Goal: Transaction & Acquisition: Purchase product/service

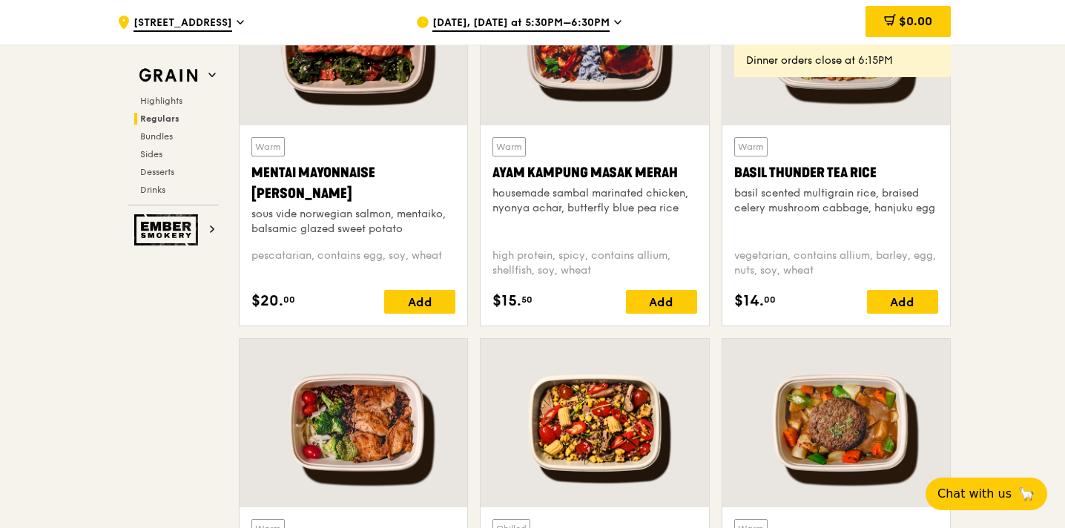
scroll to position [1424, 0]
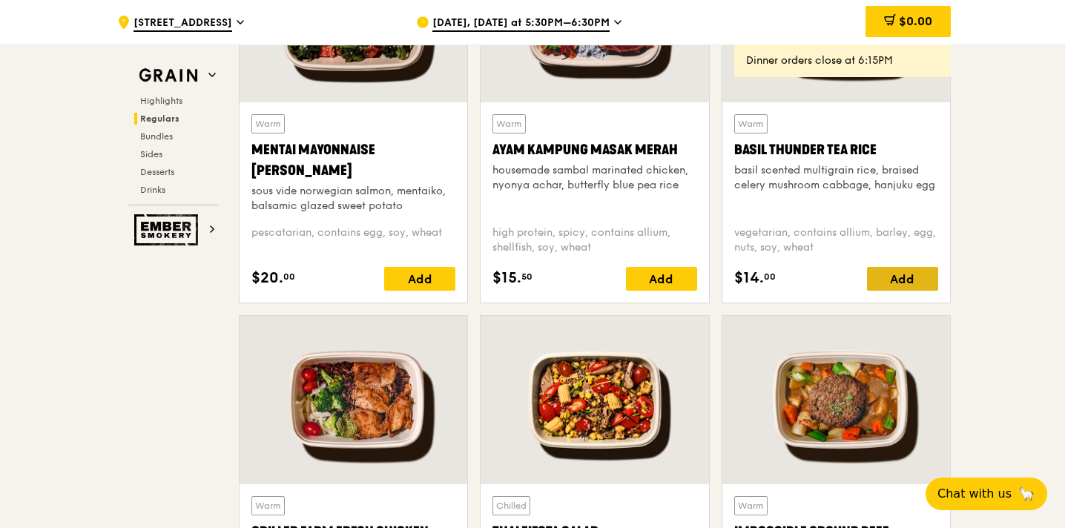
click at [918, 274] on div "Add" at bounding box center [902, 279] width 71 height 24
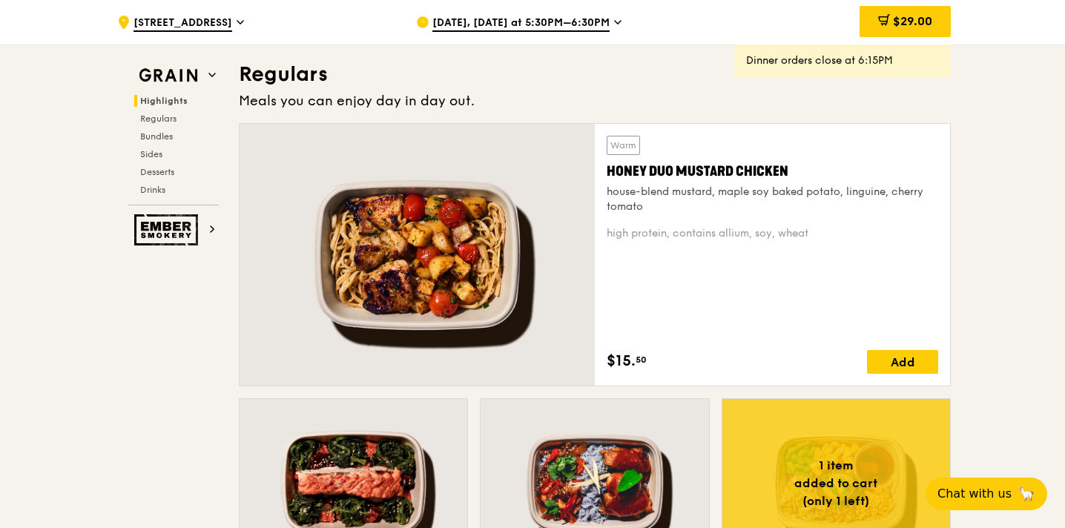
scroll to position [917, 0]
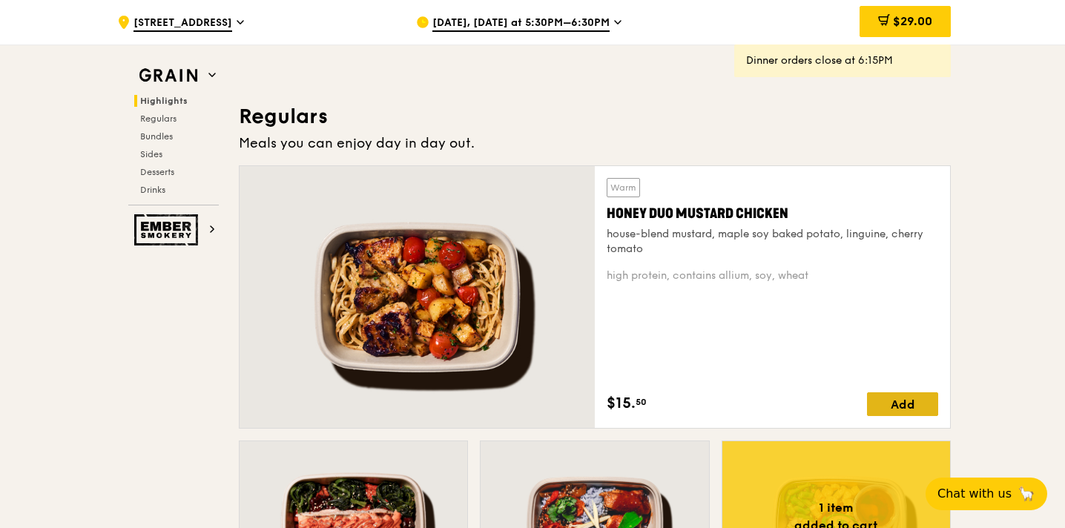
click at [886, 412] on div "Add" at bounding box center [902, 404] width 71 height 24
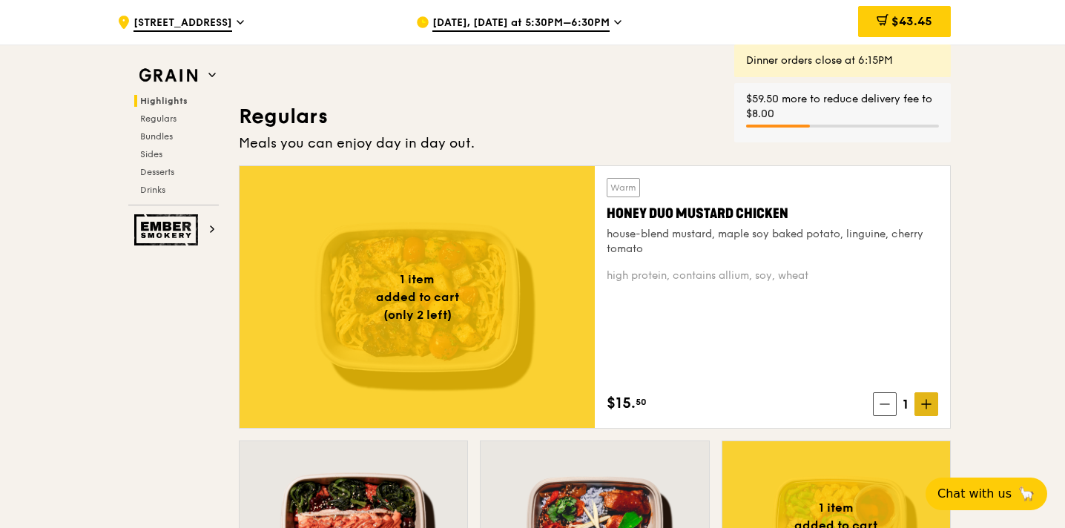
click at [921, 408] on icon at bounding box center [926, 404] width 10 height 10
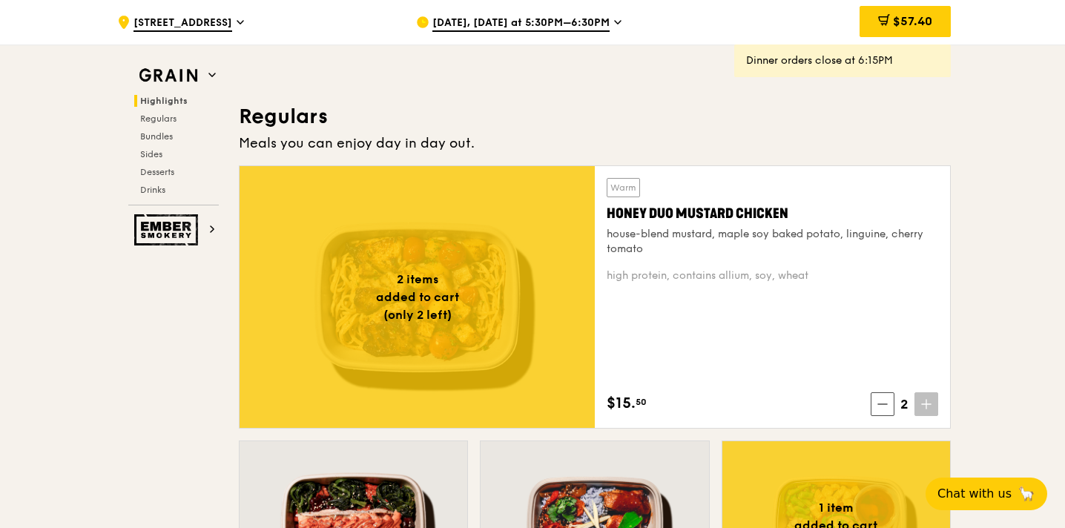
click at [921, 408] on icon at bounding box center [926, 404] width 10 height 10
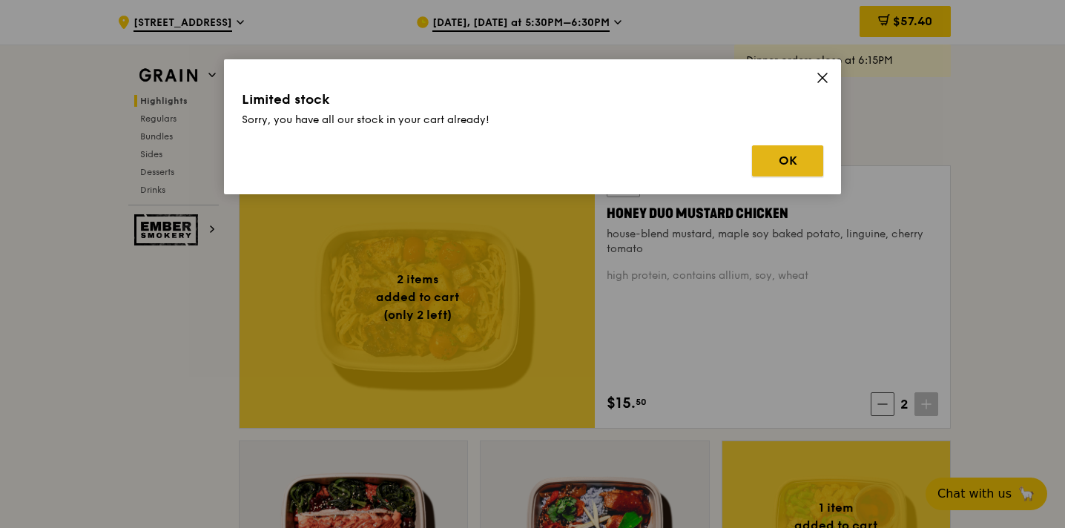
click at [777, 158] on button "OK" at bounding box center [787, 160] width 71 height 31
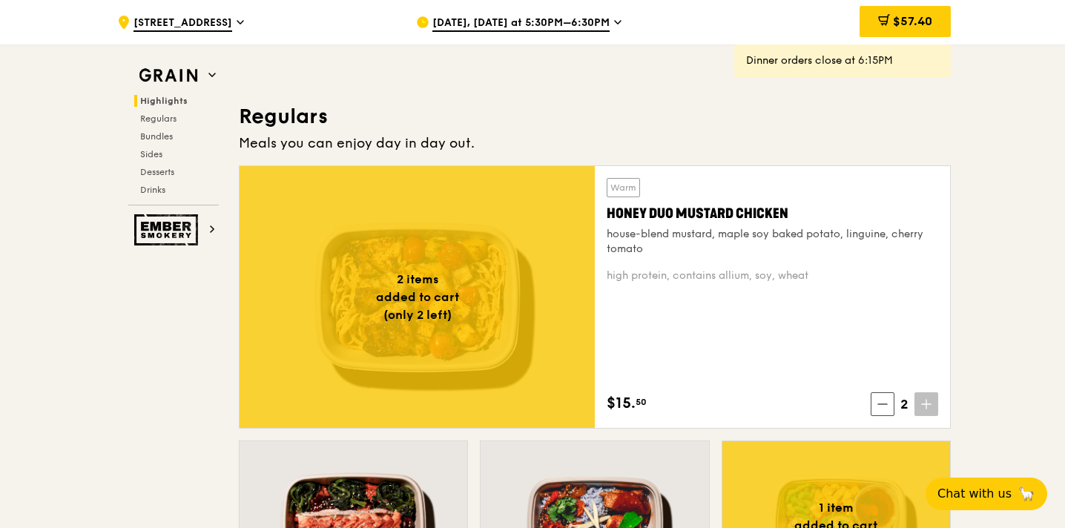
click at [544, 16] on span "Aug 15, Today at 5:30PM–6:30PM" at bounding box center [520, 24] width 177 height 16
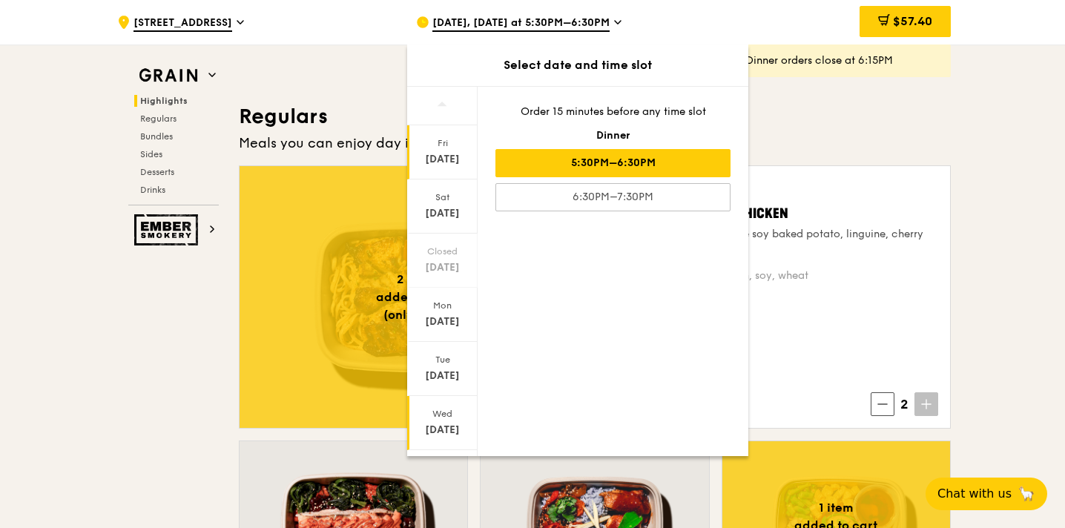
click at [457, 412] on div "Wed" at bounding box center [442, 414] width 66 height 12
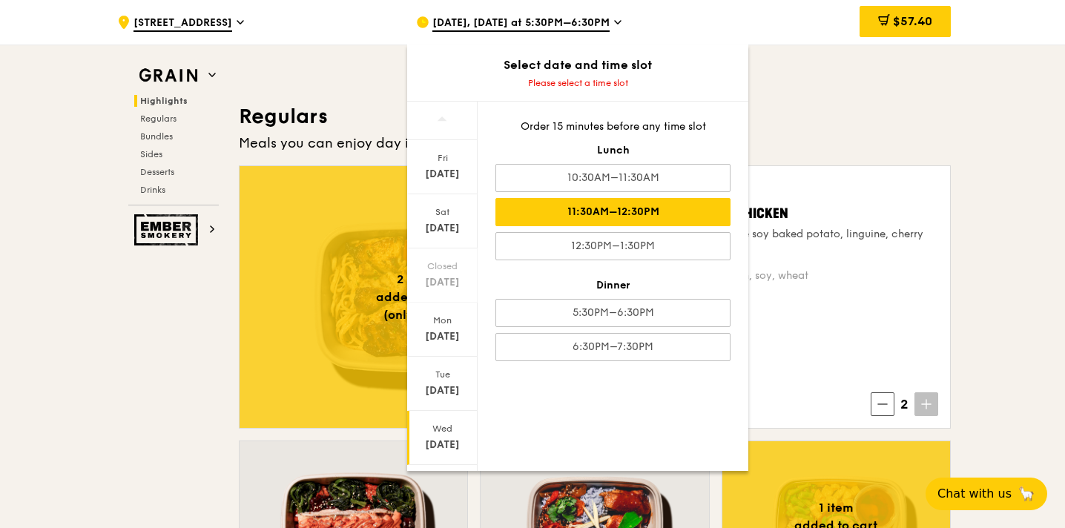
click at [546, 212] on div "11:30AM–12:30PM" at bounding box center [612, 212] width 235 height 28
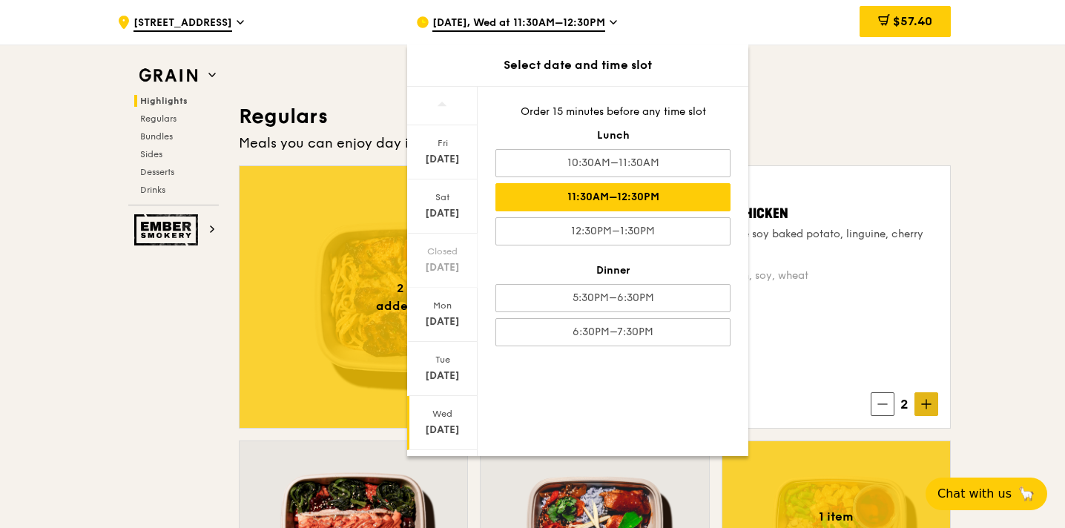
click at [921, 402] on icon at bounding box center [926, 404] width 10 height 10
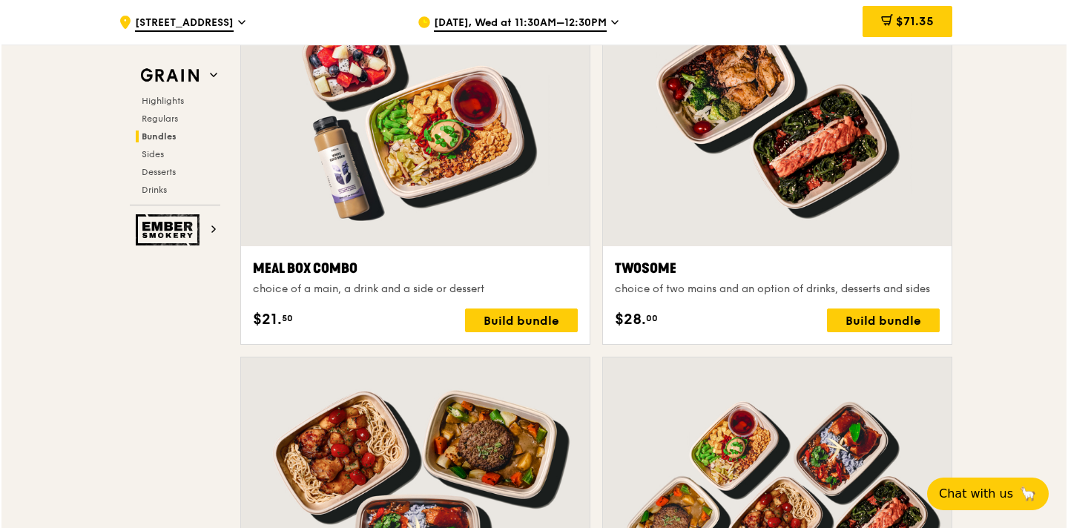
scroll to position [2252, 0]
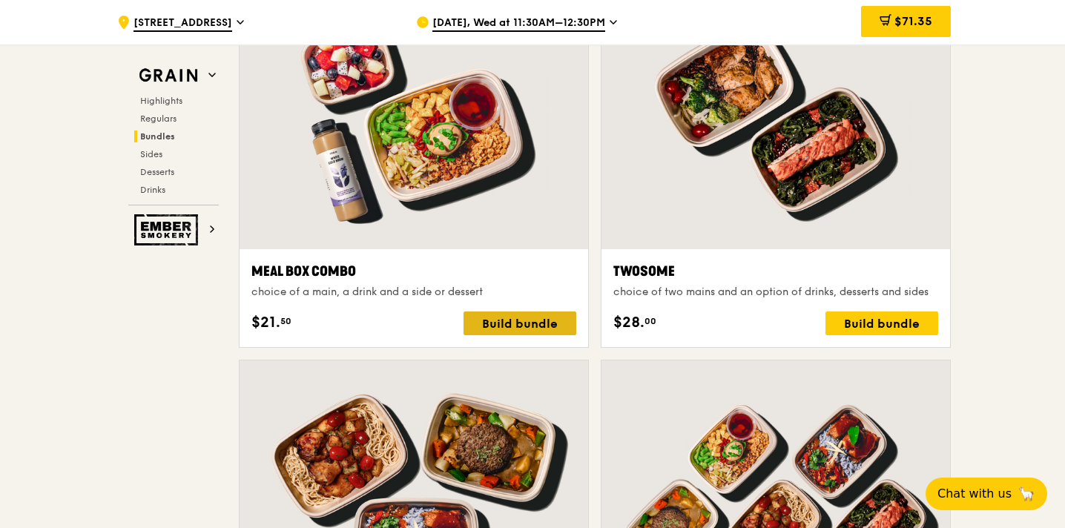
click at [511, 317] on div "Build bundle" at bounding box center [520, 324] width 113 height 24
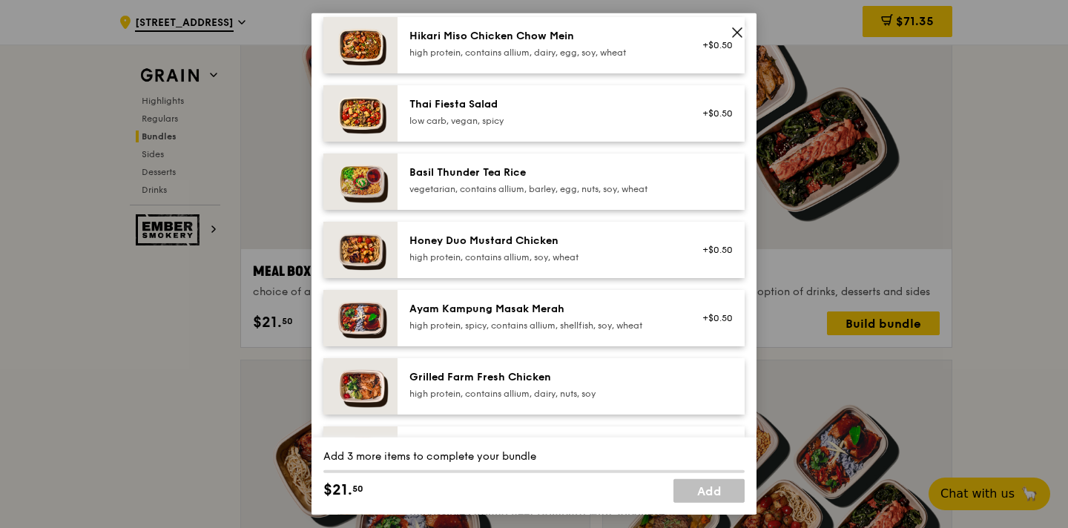
scroll to position [194, 0]
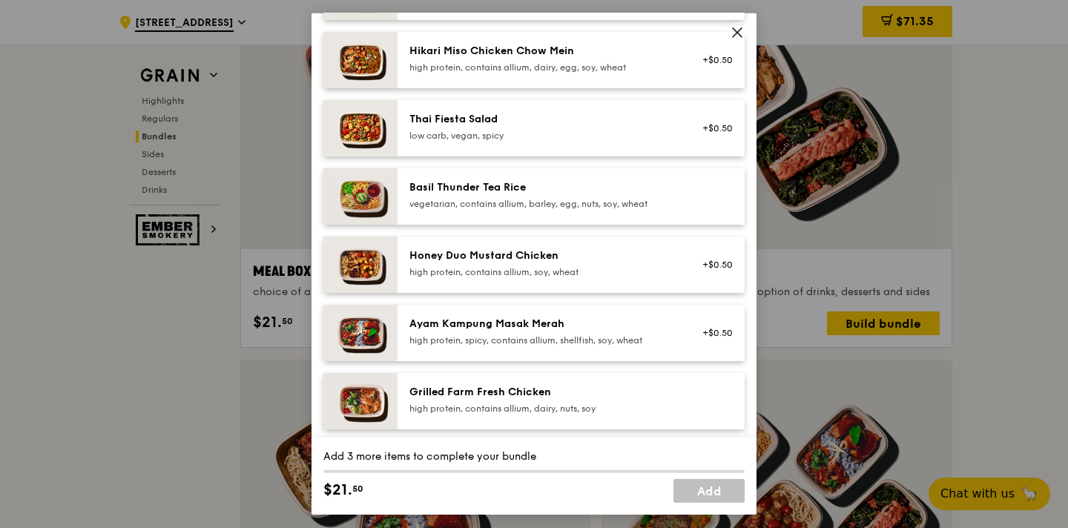
click at [701, 213] on div at bounding box center [713, 196] width 57 height 33
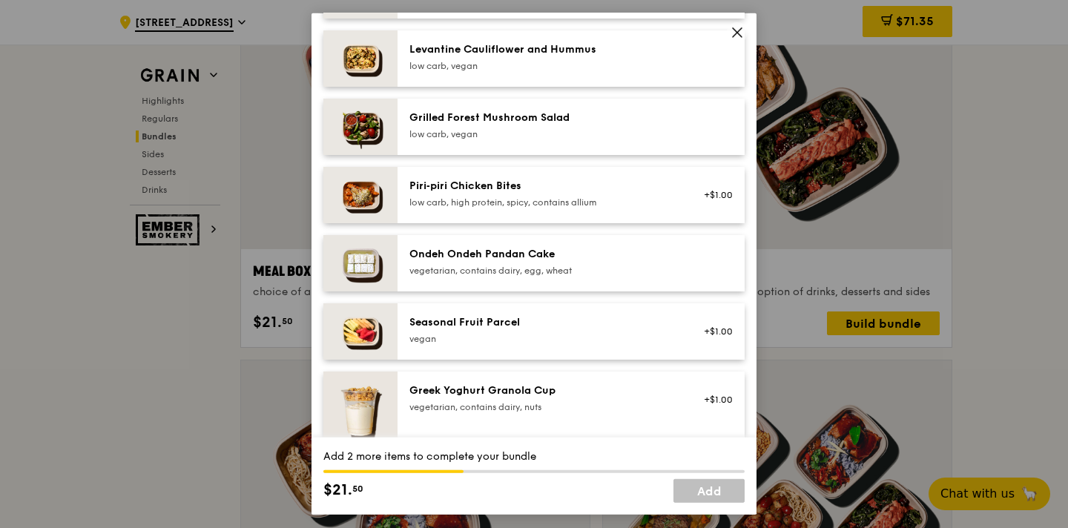
scroll to position [1001, 0]
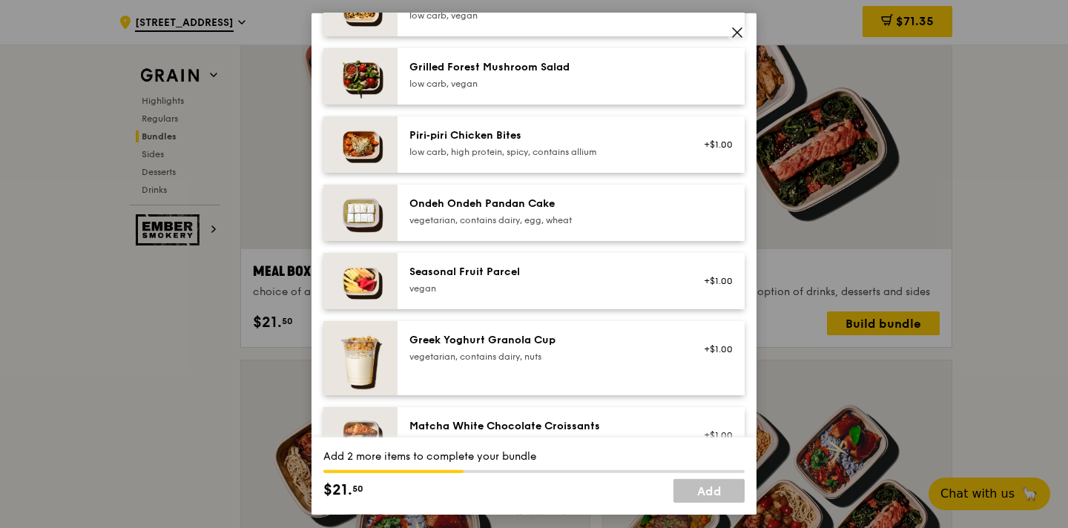
click at [690, 224] on div at bounding box center [713, 213] width 57 height 33
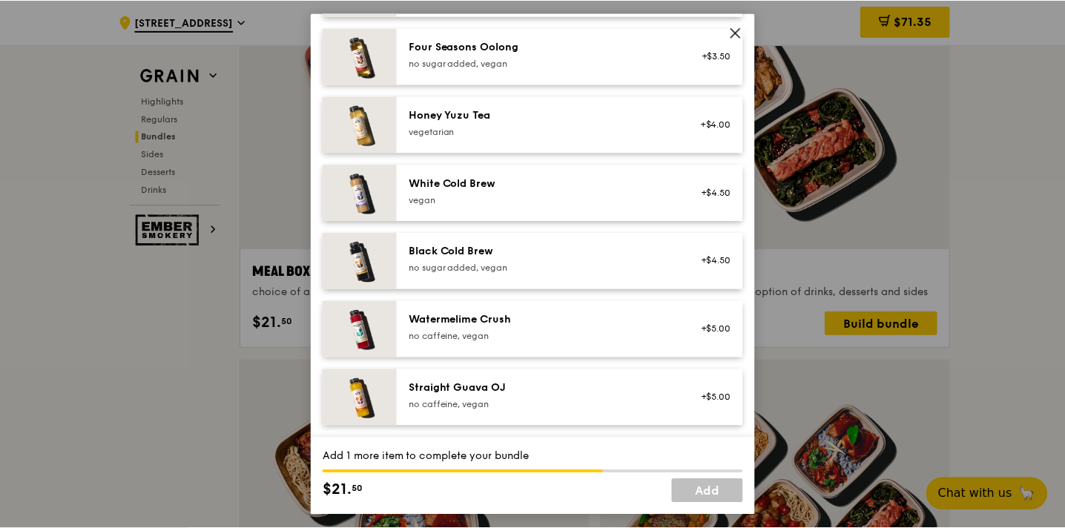
scroll to position [1786, 0]
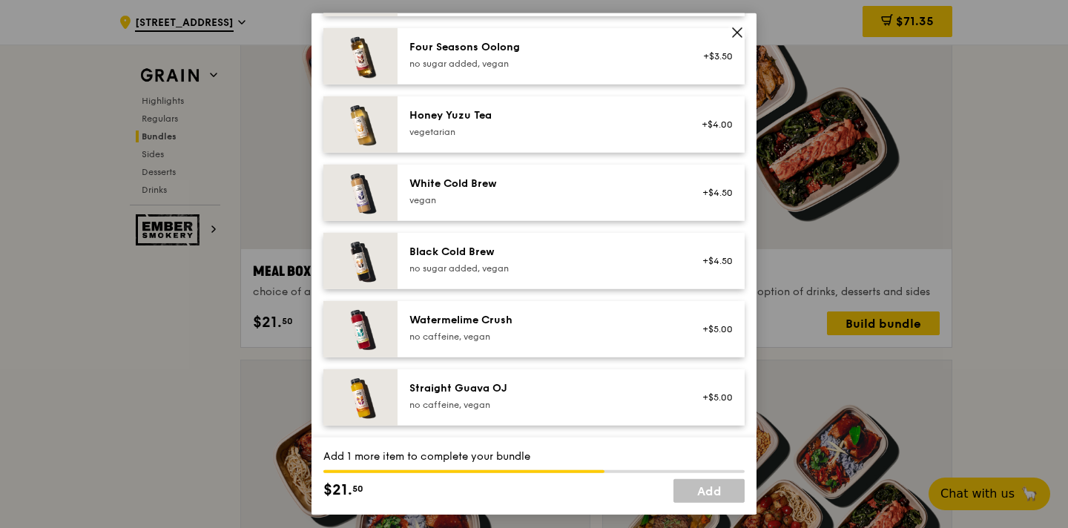
click at [591, 197] on div "White Cold Brew vegan" at bounding box center [542, 192] width 266 height 30
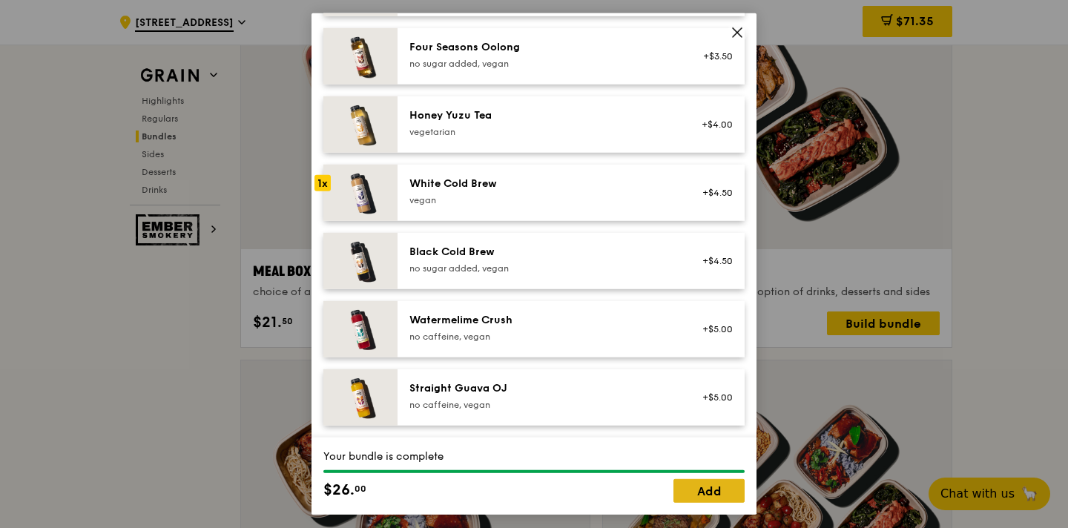
click at [693, 501] on link "Add" at bounding box center [708, 491] width 71 height 24
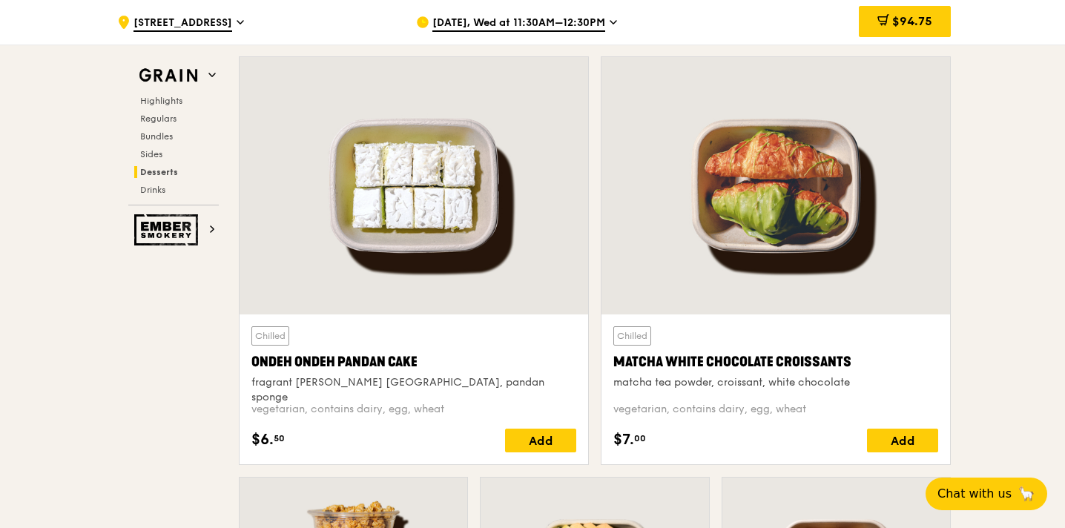
scroll to position [4281, 0]
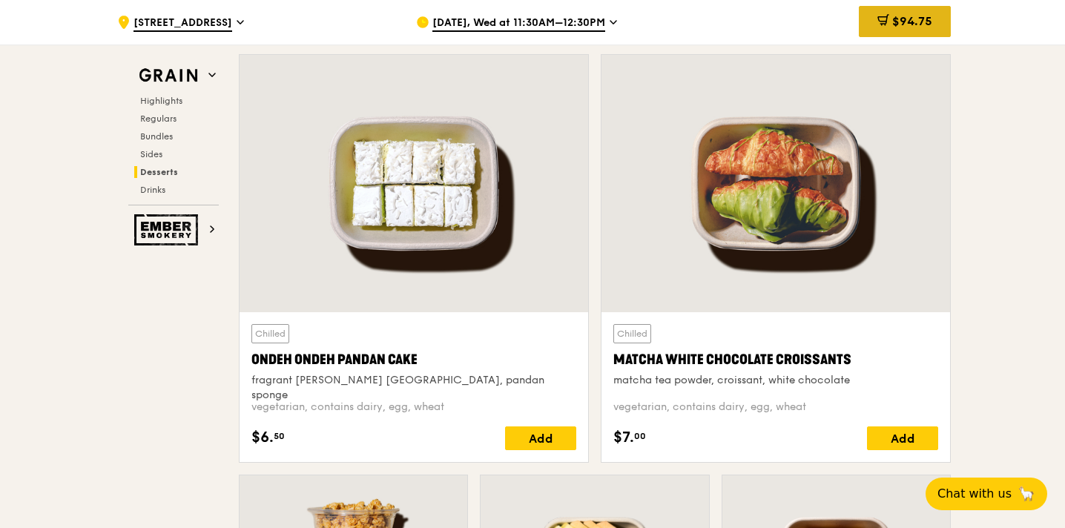
click at [883, 17] on icon at bounding box center [882, 19] width 9 height 4
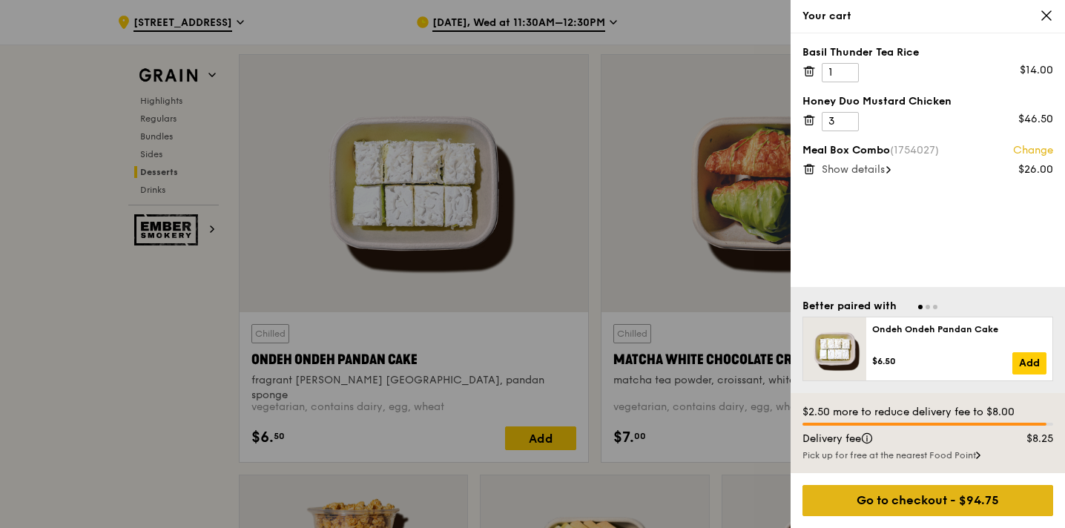
click at [912, 497] on div "Go to checkout - $94.75" at bounding box center [928, 500] width 251 height 31
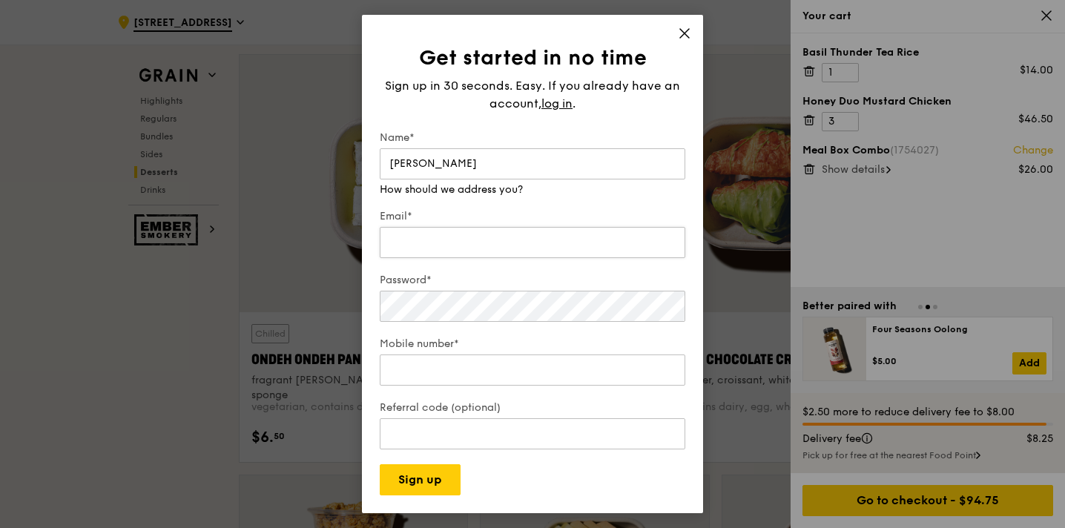
type input "Jia Min"
click at [445, 234] on input "Email*" at bounding box center [533, 242] width 306 height 31
type input "szej@ymail.com"
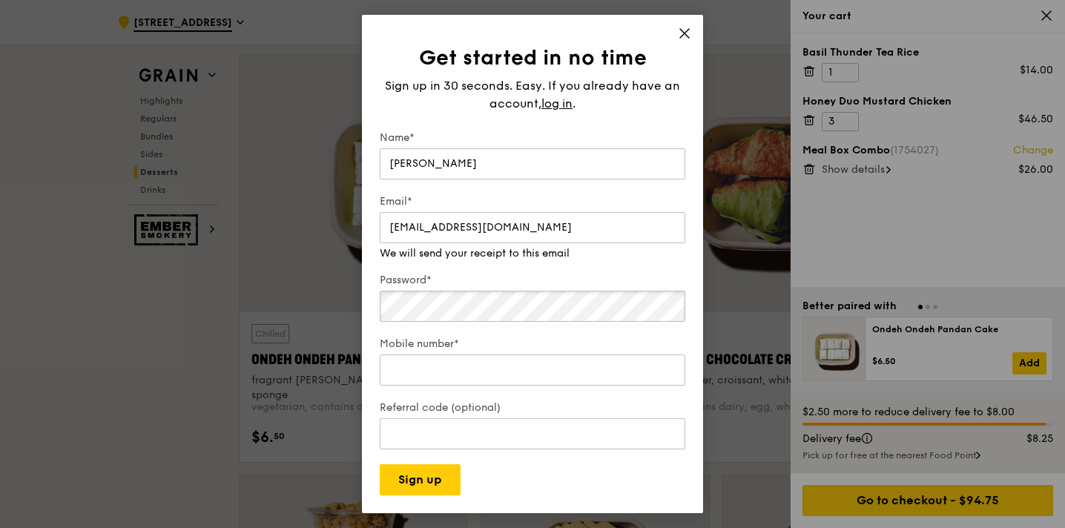
click at [395, 307] on div "Password*" at bounding box center [533, 299] width 306 height 52
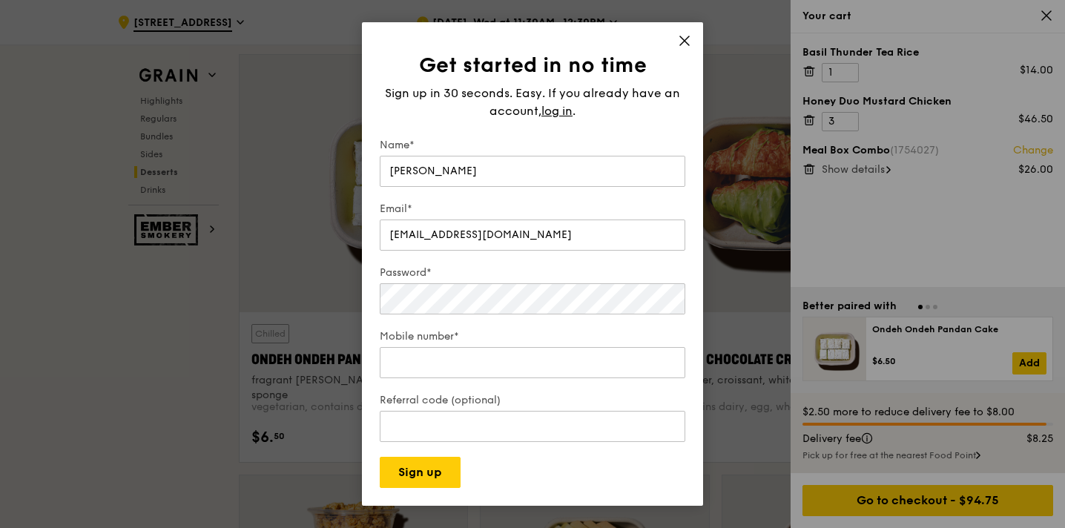
click at [498, 478] on form "Name* Jia Min Email* szej@ymail.com Password* Mobile number* Referral code (opt…" at bounding box center [533, 313] width 306 height 350
click at [559, 109] on span "log in" at bounding box center [556, 111] width 31 height 18
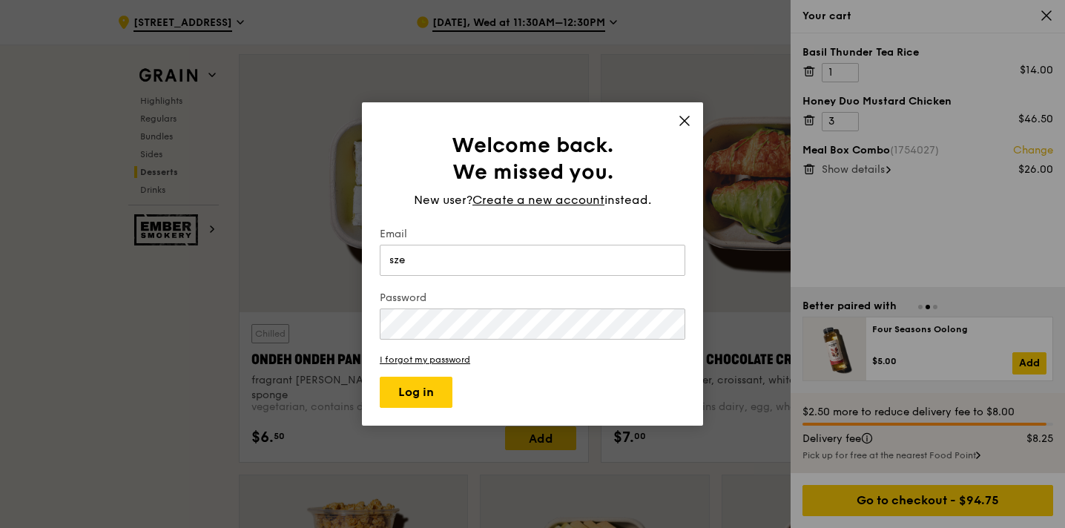
type input "szej@ymail.com"
click at [398, 399] on button "Log in" at bounding box center [416, 392] width 73 height 31
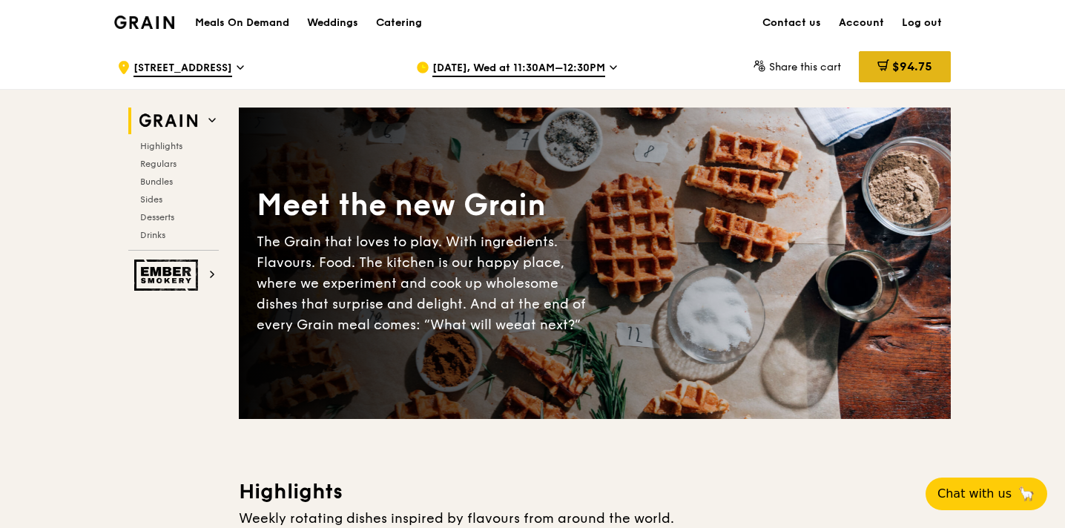
click at [899, 64] on span "$94.75" at bounding box center [912, 66] width 40 height 14
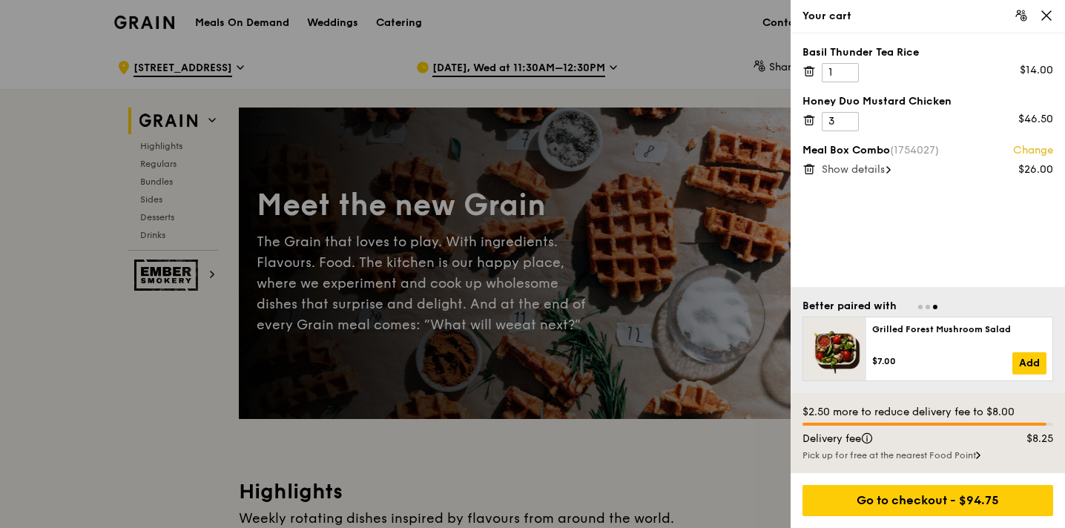
click at [1055, 12] on div "Your cart" at bounding box center [928, 16] width 274 height 33
click at [1048, 13] on icon at bounding box center [1046, 15] width 9 height 9
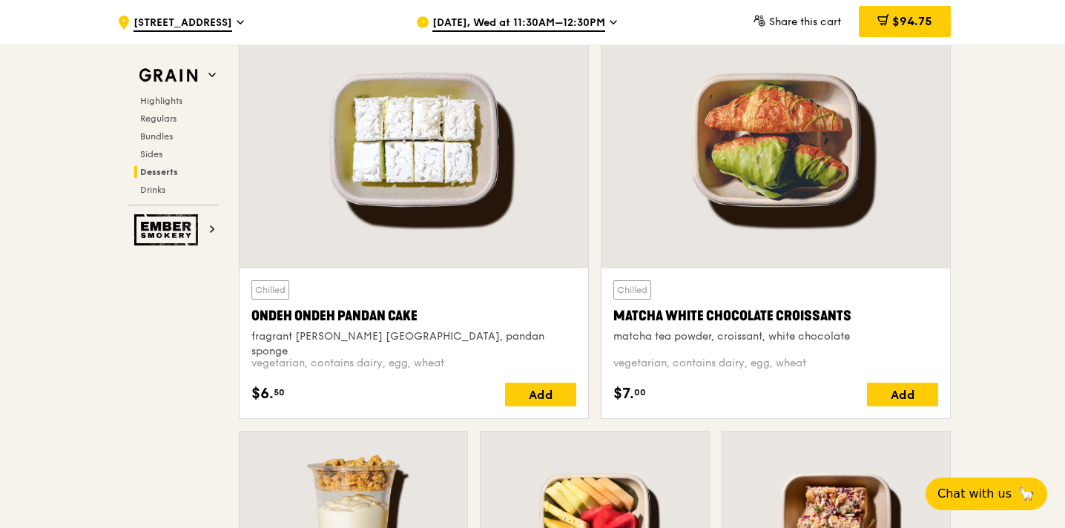
scroll to position [4332, 0]
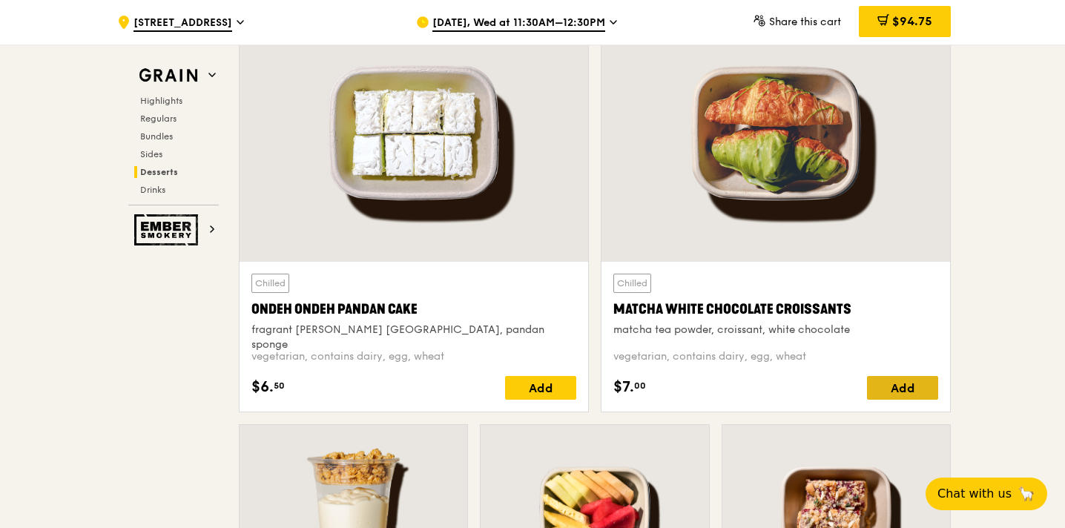
click at [904, 384] on div "Add" at bounding box center [902, 388] width 71 height 24
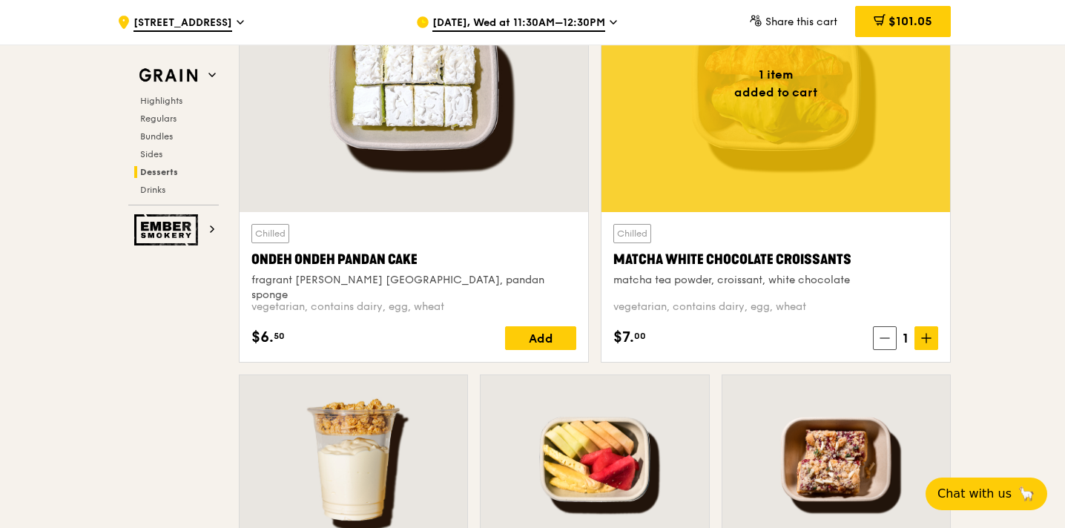
scroll to position [4361, 0]
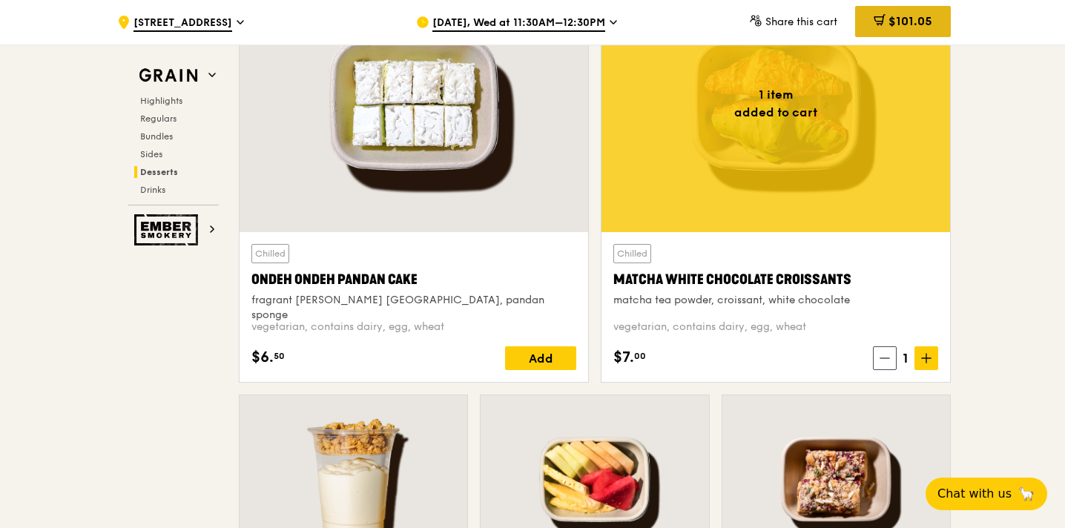
click at [889, 24] on span "$101.05" at bounding box center [911, 21] width 44 height 14
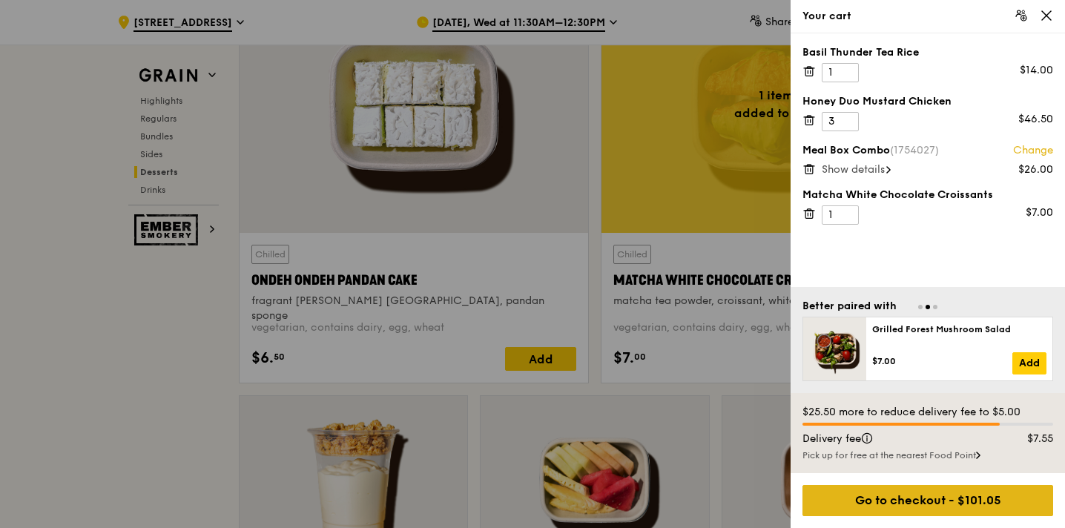
scroll to position [4361, 0]
click at [1008, 496] on div "Go to checkout - $101.05" at bounding box center [928, 500] width 251 height 31
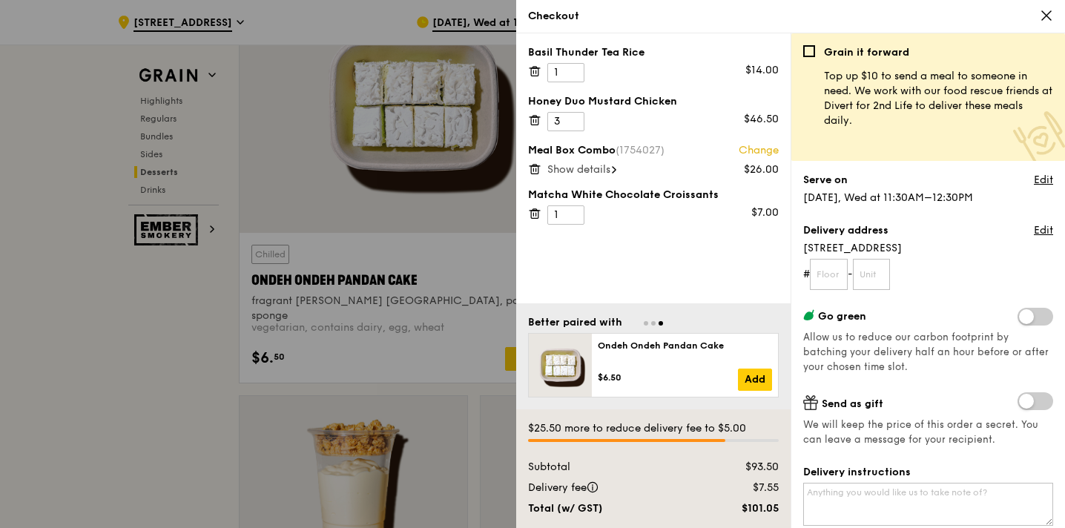
scroll to position [4360, 0]
click at [836, 286] on input "text" at bounding box center [829, 274] width 38 height 31
type input "01"
click at [866, 271] on input "text" at bounding box center [872, 274] width 38 height 31
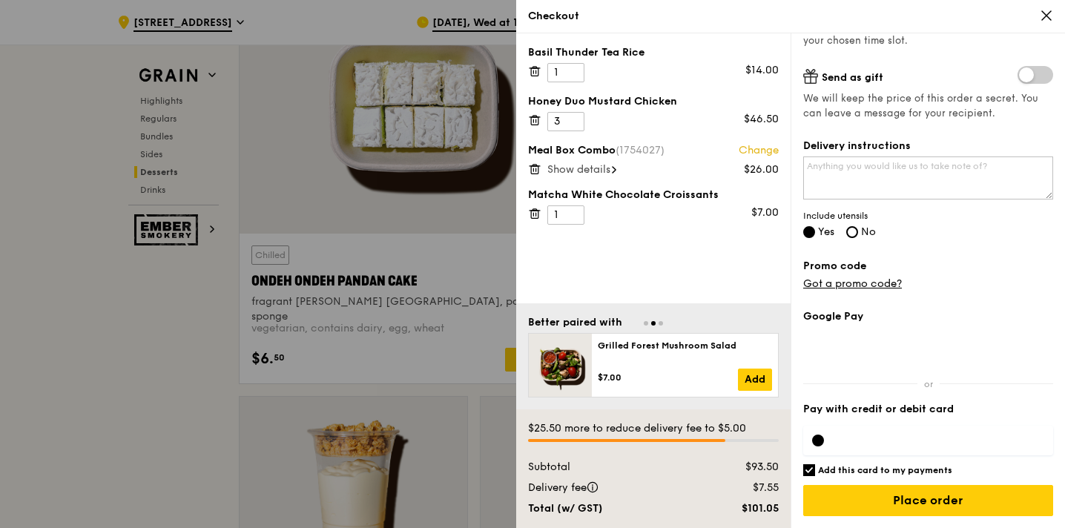
scroll to position [326, 0]
type input "29"
click at [828, 437] on div at bounding box center [928, 441] width 250 height 30
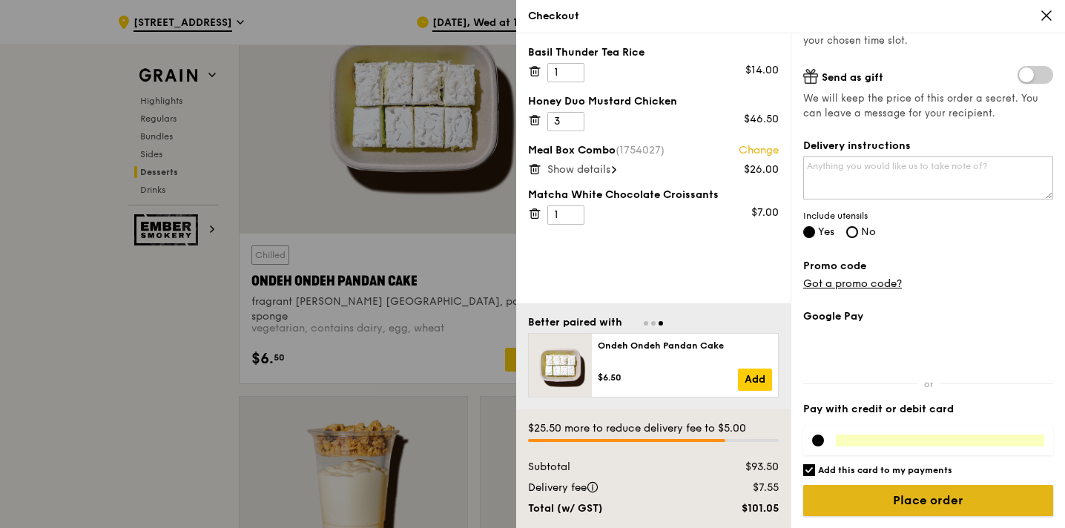
click at [862, 497] on input "Place order" at bounding box center [928, 500] width 250 height 31
click at [989, 498] on input "Place order" at bounding box center [928, 500] width 250 height 31
